Goal: Task Accomplishment & Management: Use online tool/utility

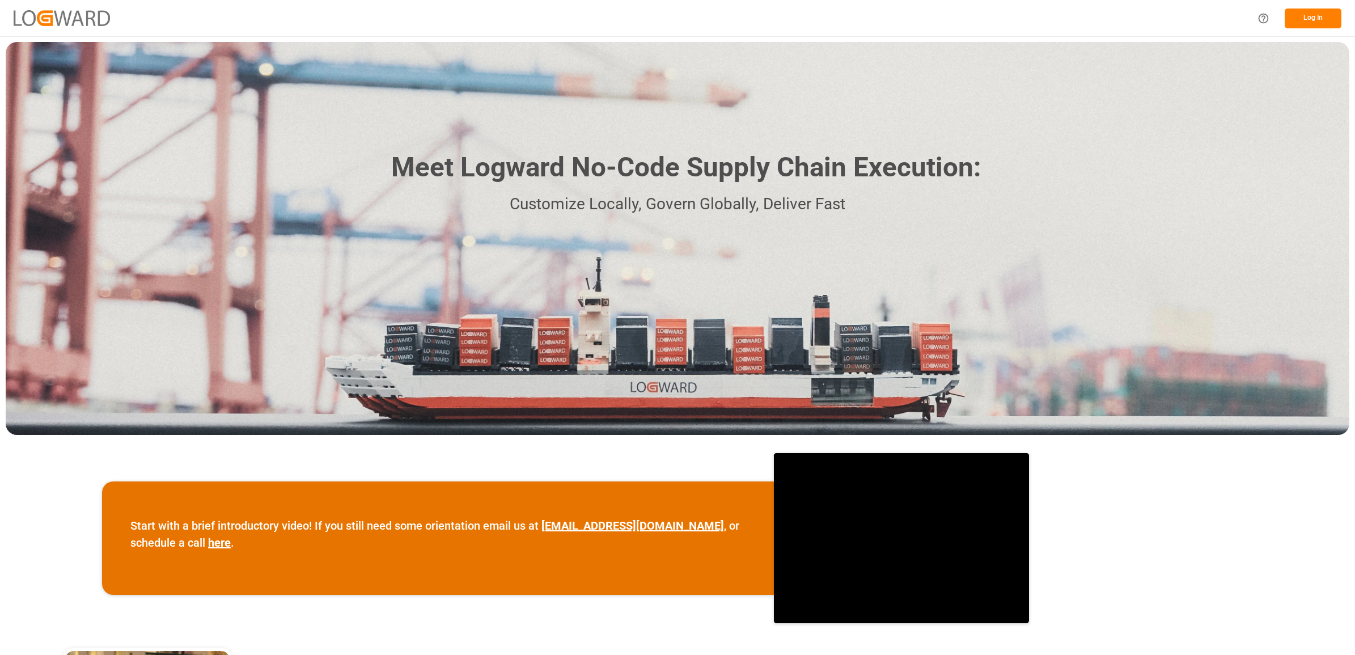
click at [1315, 13] on button "Log In" at bounding box center [1313, 19] width 57 height 20
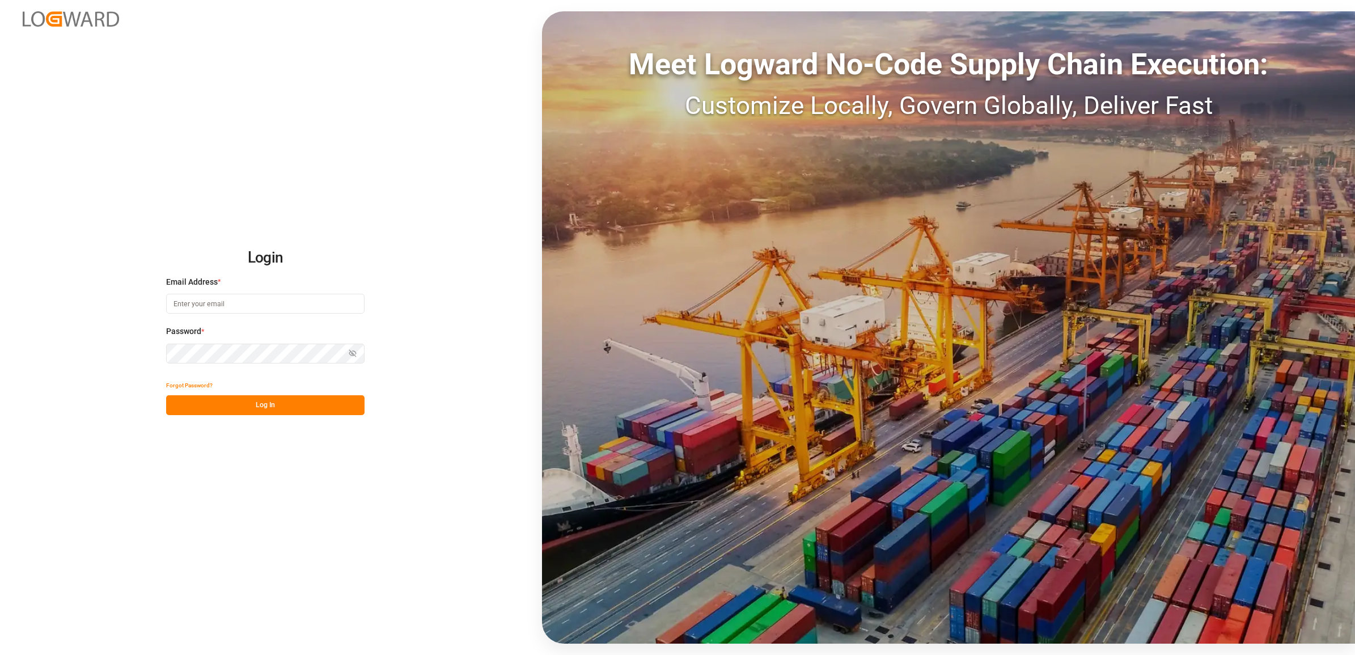
type input "[PERSON_NAME][EMAIL_ADDRESS][PERSON_NAME][DOMAIN_NAME]"
click at [271, 403] on button "Log In" at bounding box center [265, 405] width 198 height 20
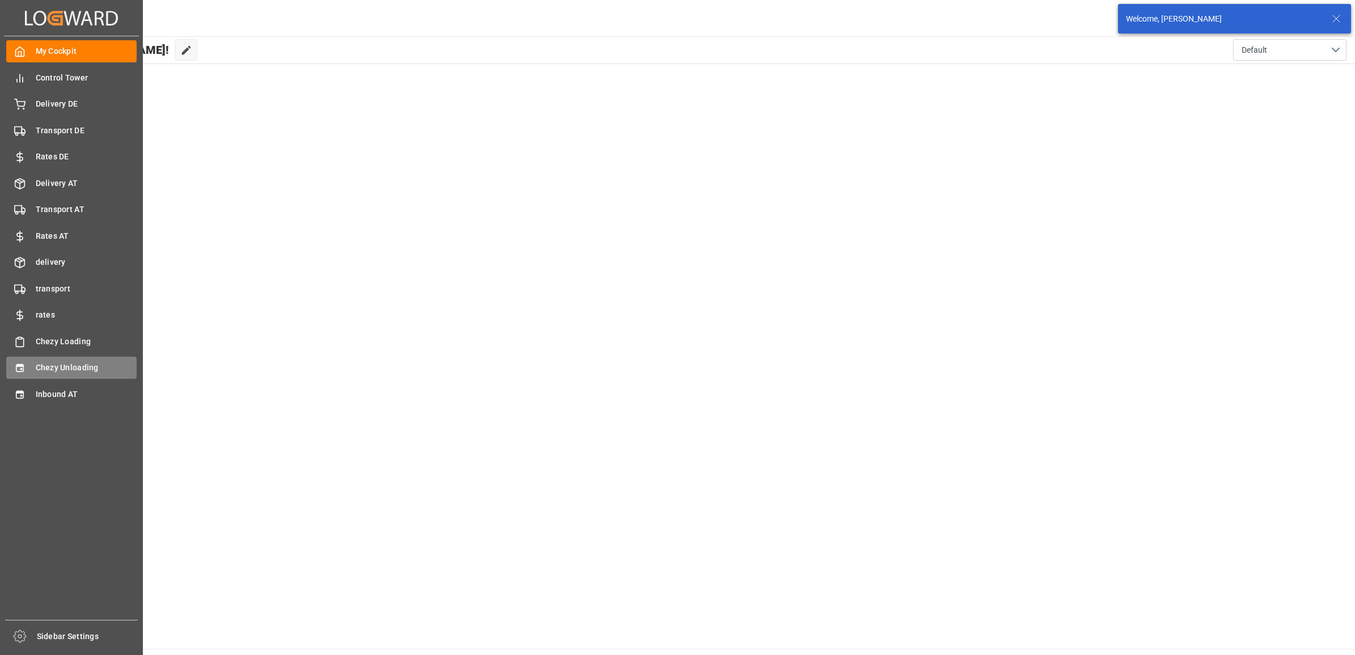
click at [22, 366] on icon at bounding box center [19, 368] width 7 height 8
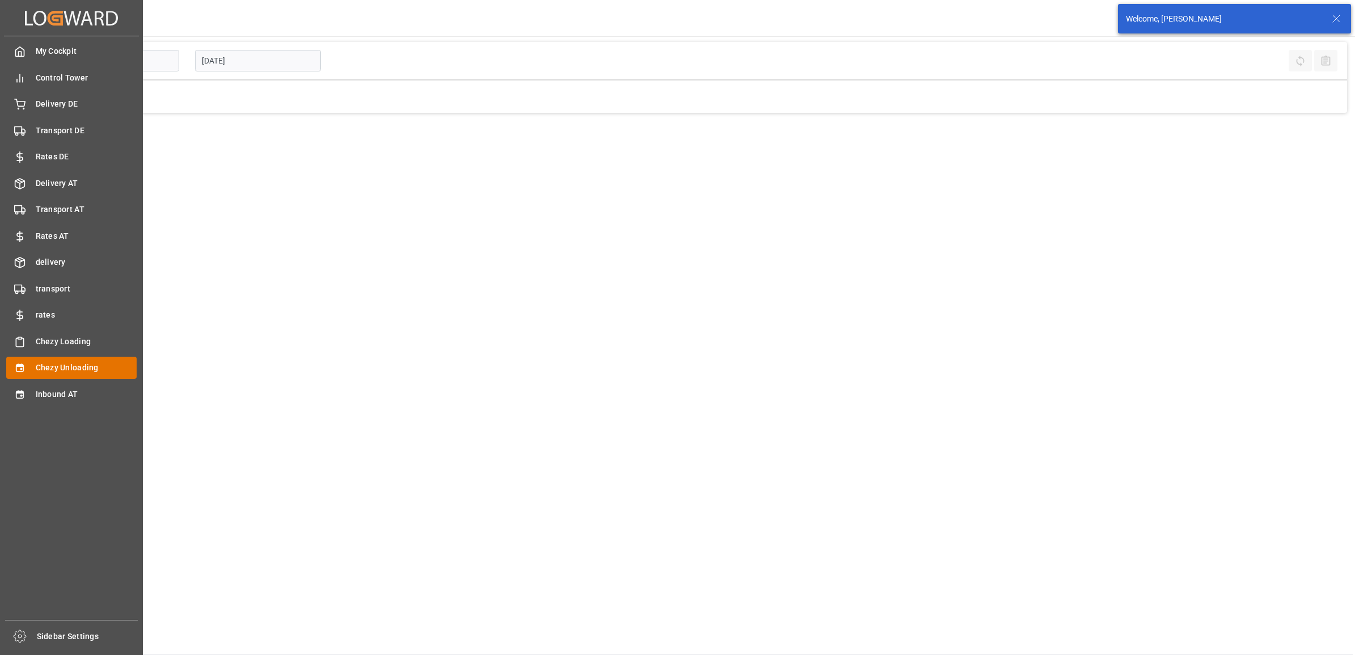
type input "Chezy Unloading"
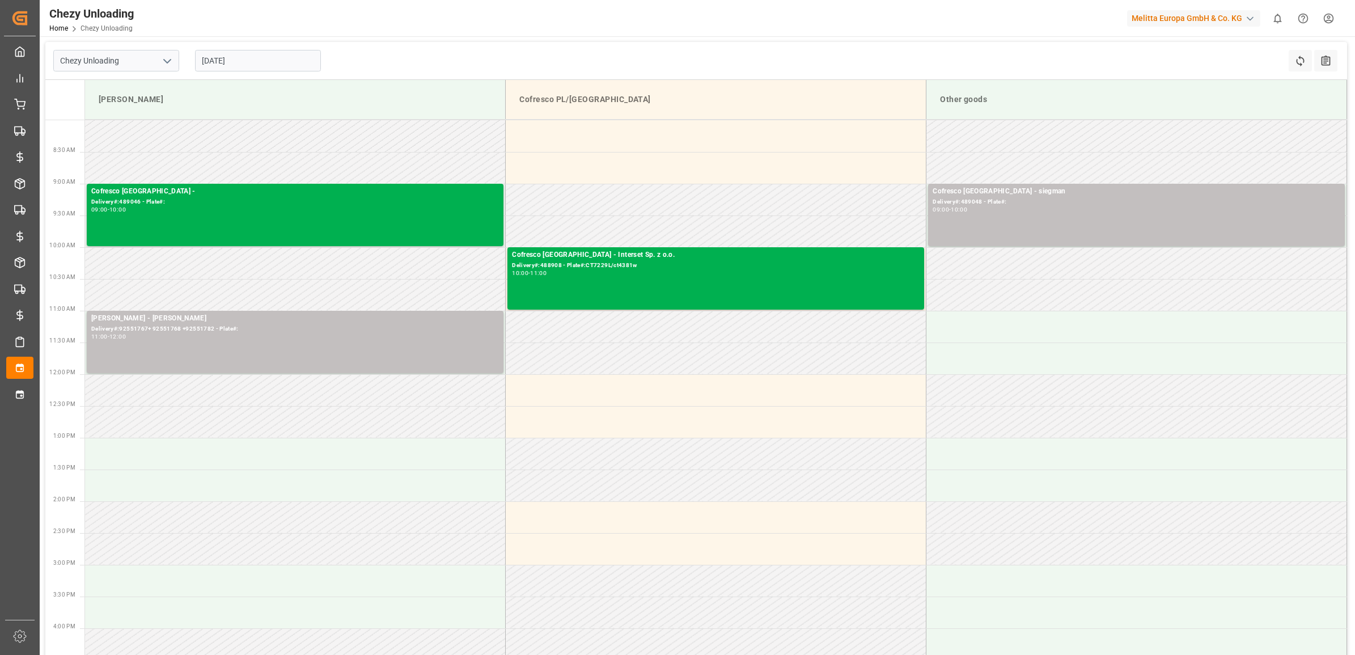
click at [279, 61] on input "[DATE]" at bounding box center [258, 61] width 126 height 22
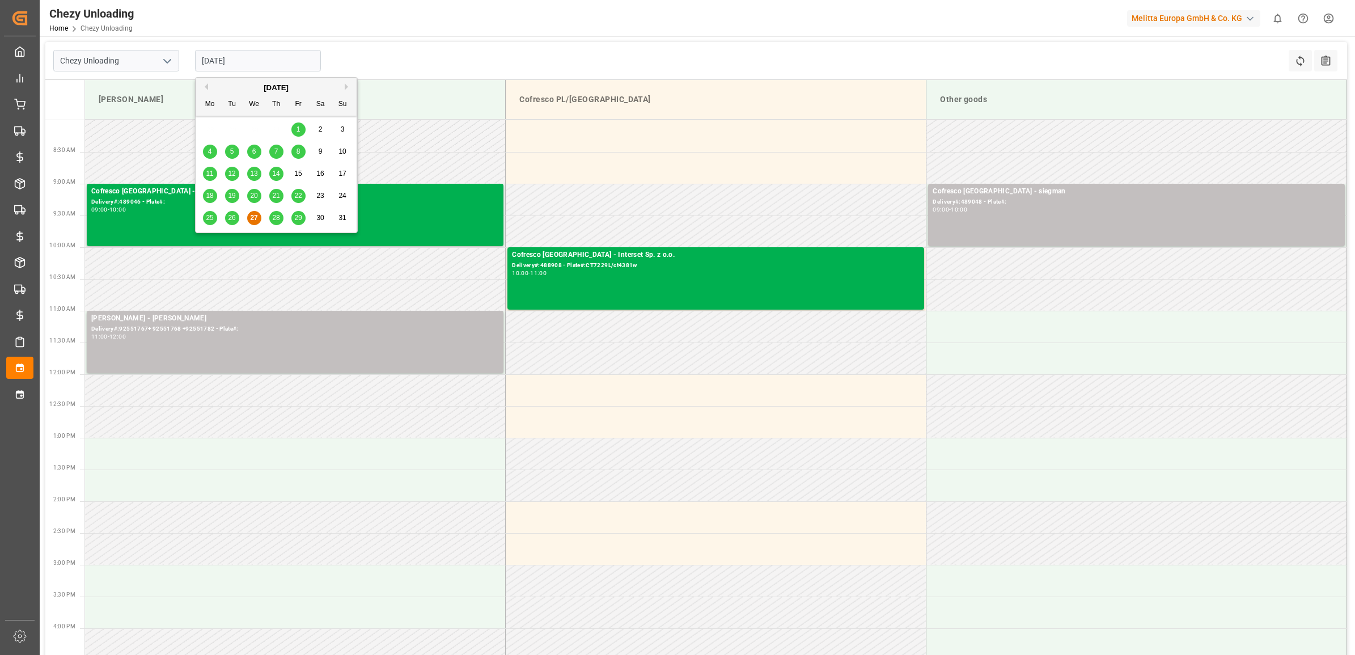
click at [278, 215] on span "28" at bounding box center [275, 218] width 7 height 8
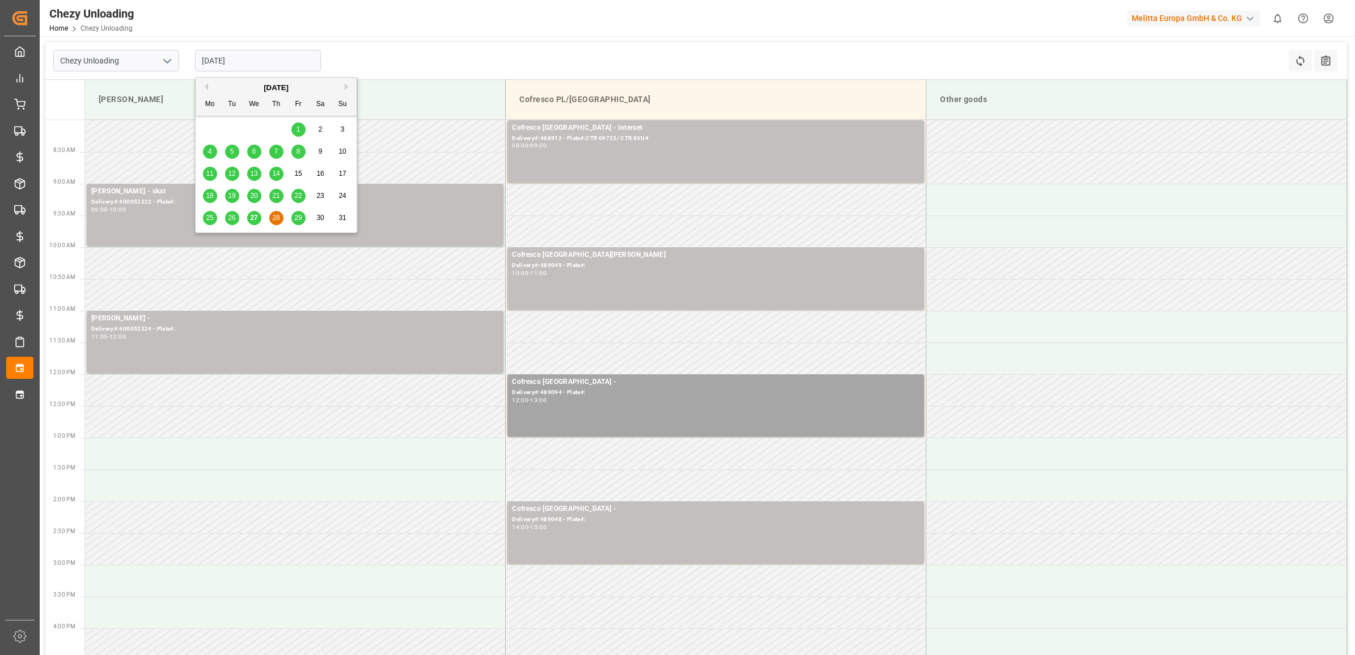
click at [264, 54] on input "[DATE]" at bounding box center [258, 61] width 126 height 22
click at [295, 213] on div "29" at bounding box center [298, 218] width 14 height 14
type input "[DATE]"
